Goal: Find contact information: Obtain details needed to contact an individual or organization

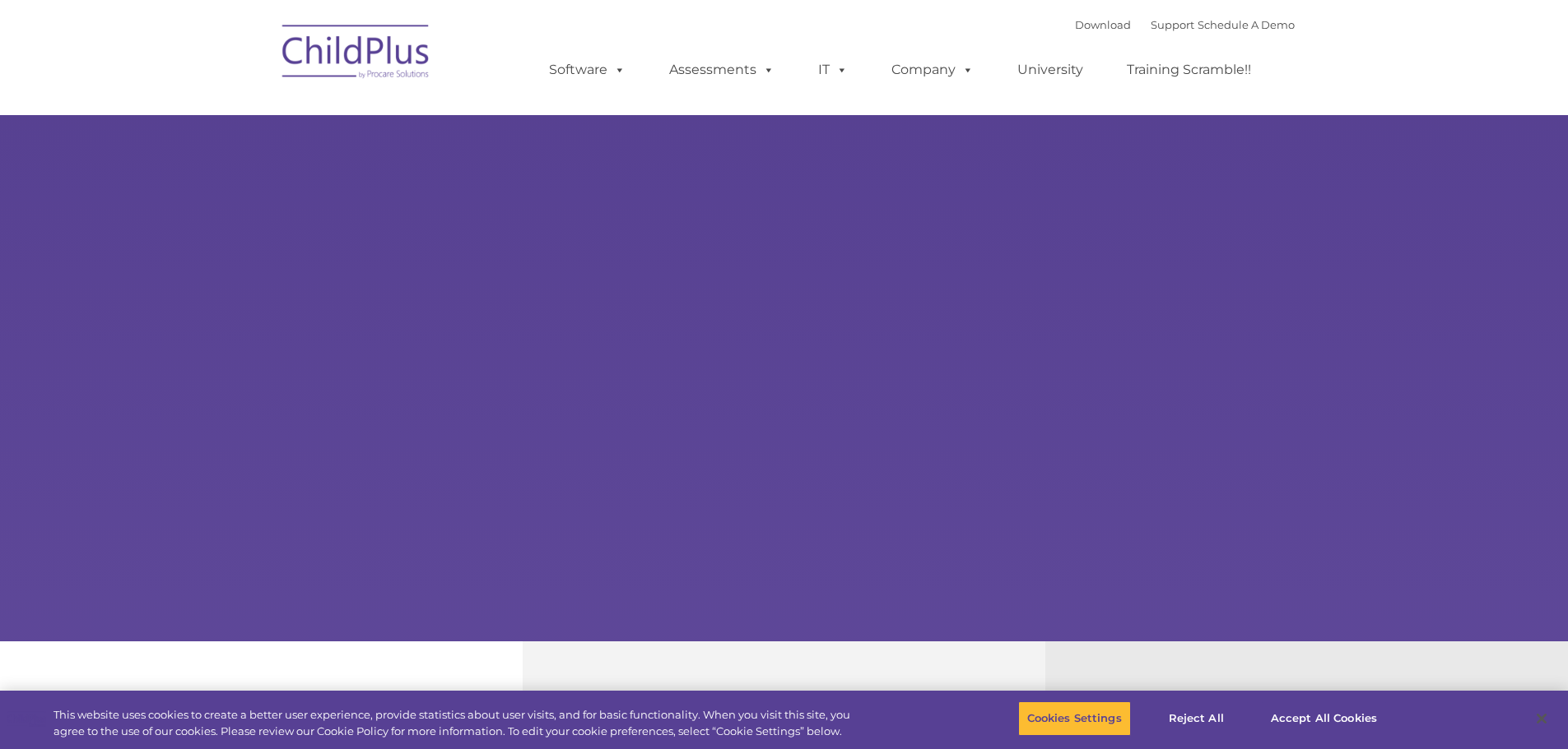
select select "MEDIUM"
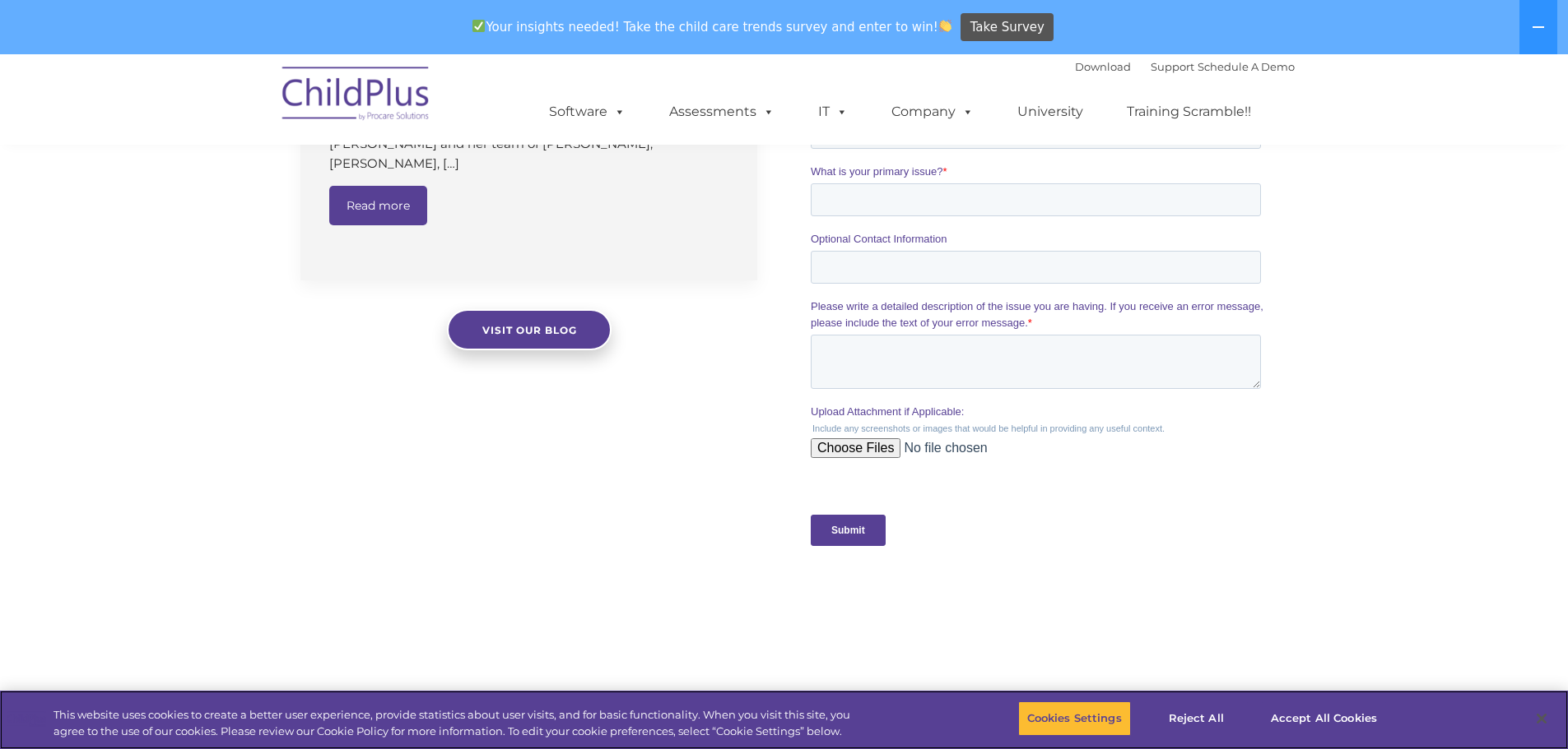
scroll to position [1653, 0]
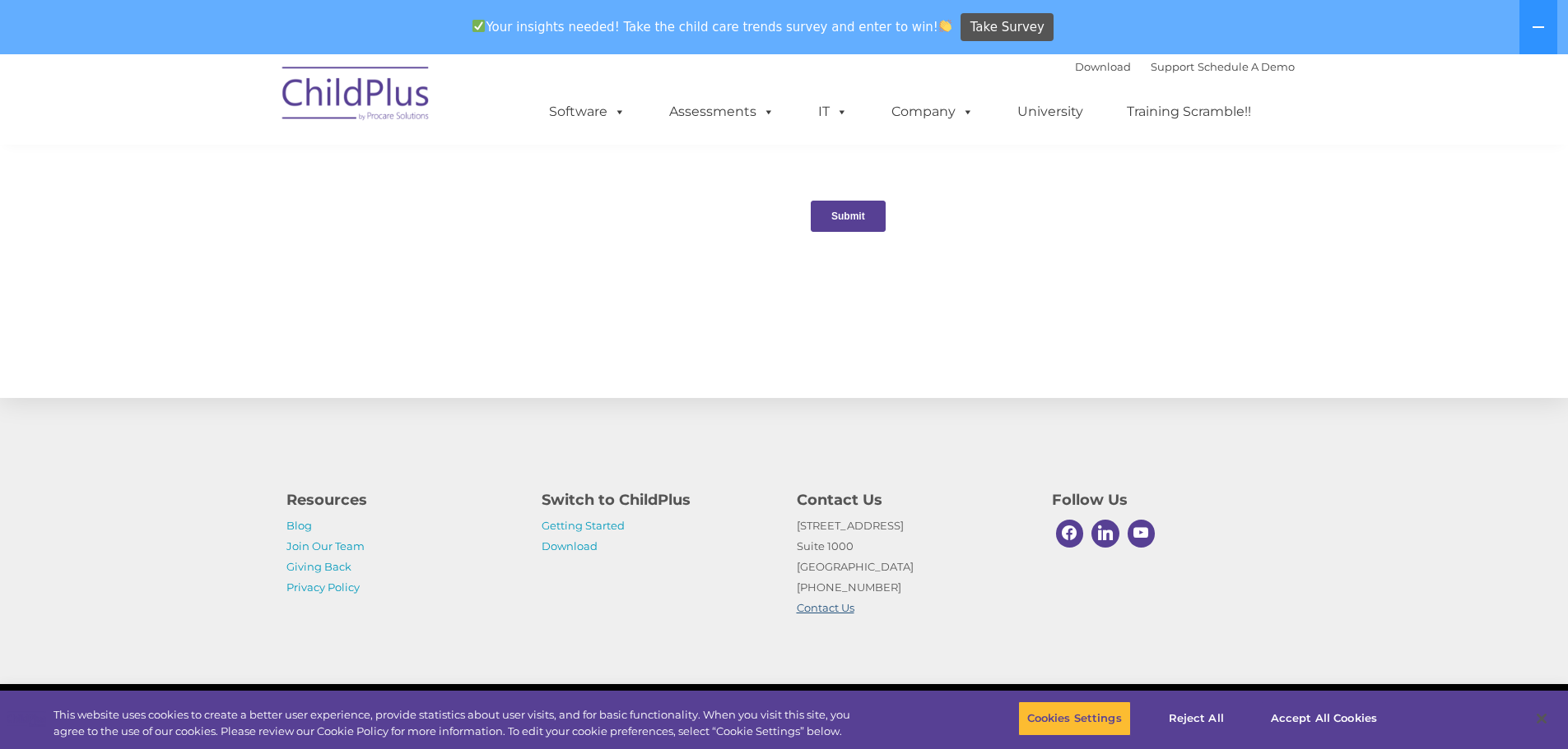
click at [840, 608] on link "Contact Us" at bounding box center [825, 607] width 58 height 13
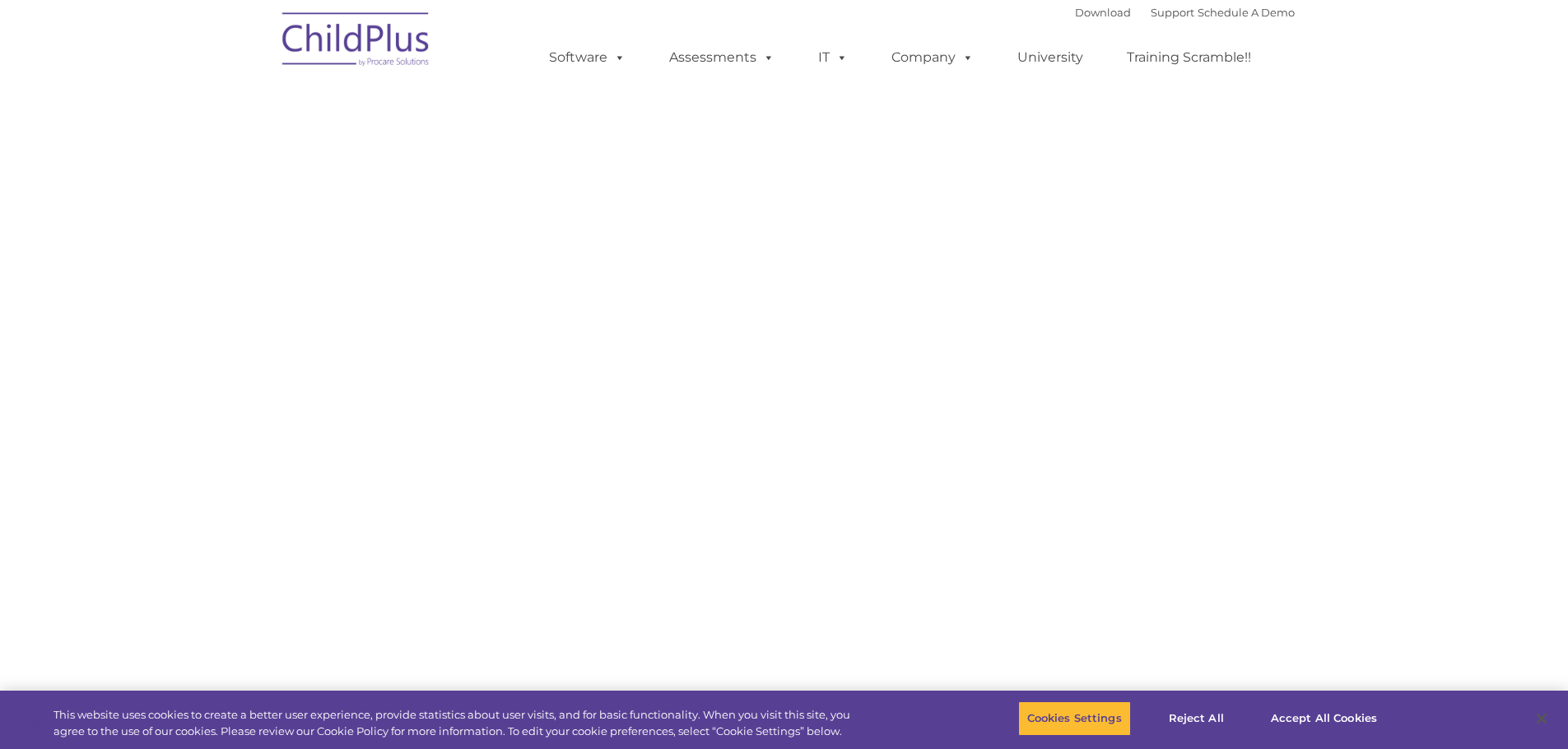
select select "MEDIUM"
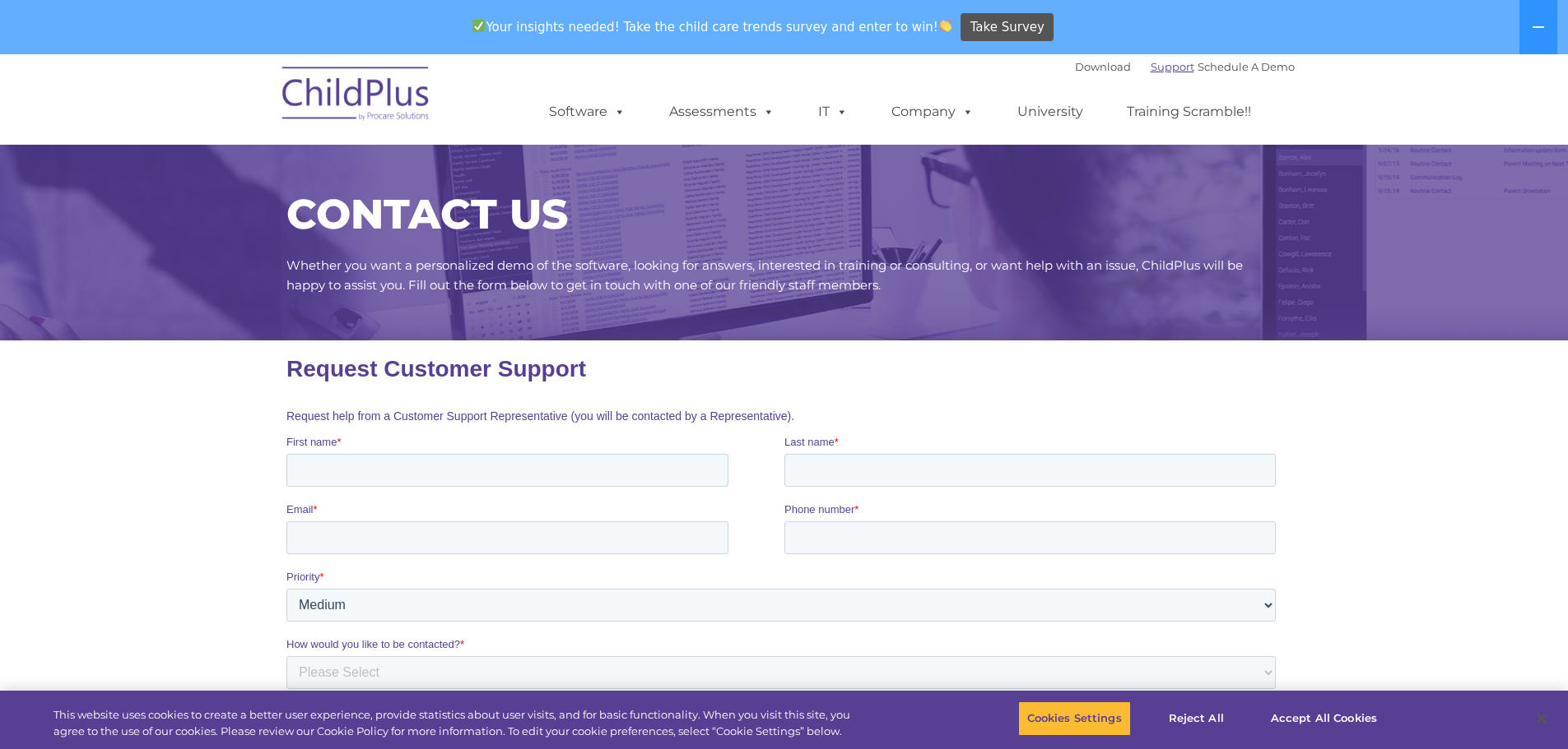
click at [1151, 66] on link "Support" at bounding box center [1173, 66] width 44 height 13
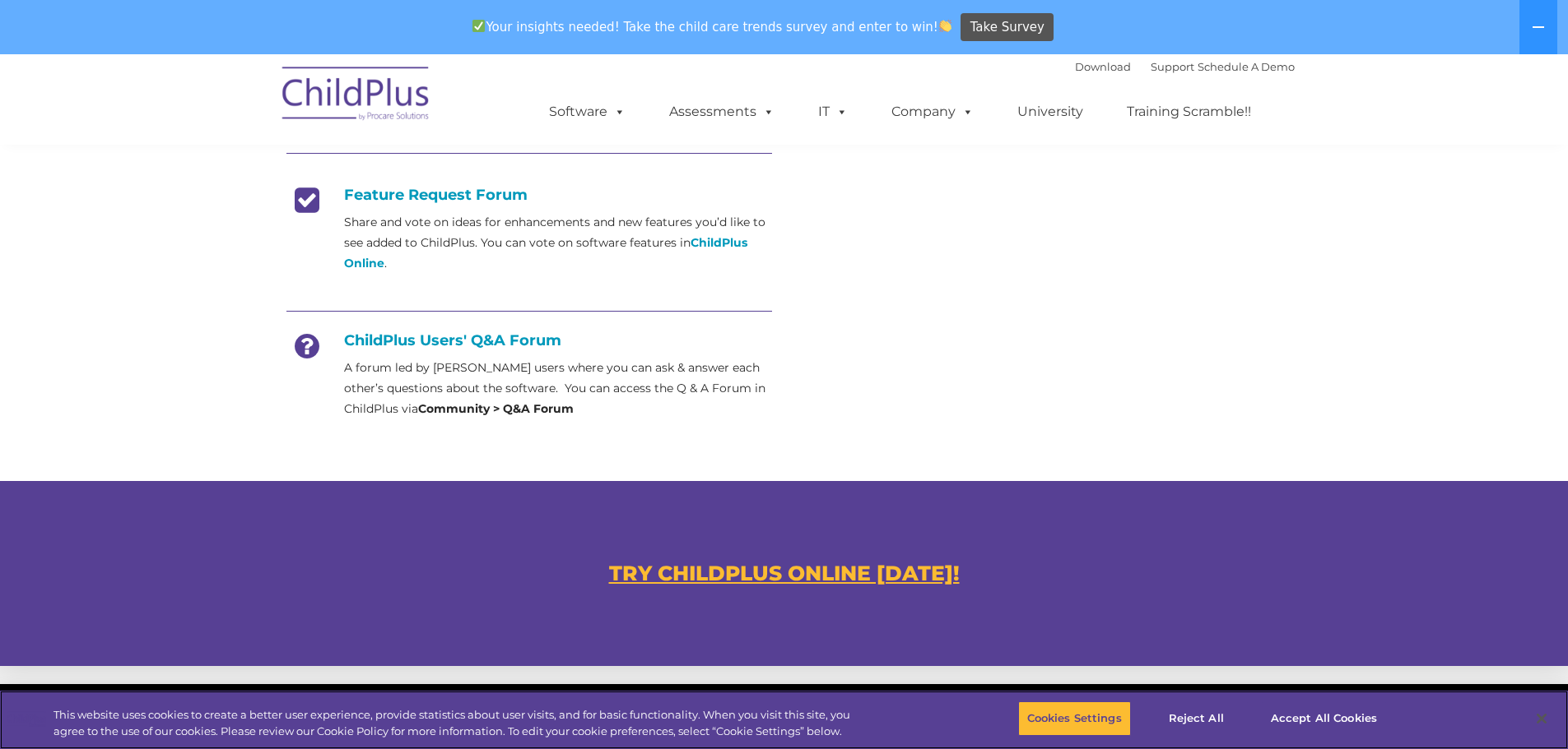
scroll to position [658, 0]
